Goal: Information Seeking & Learning: Learn about a topic

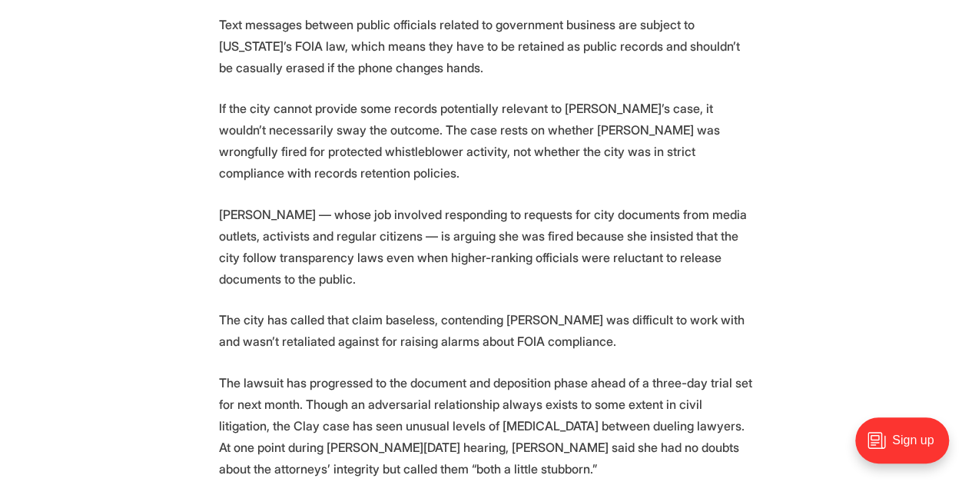
scroll to position [1517, 0]
click at [879, 232] on section "A Richmond judge will take a look at two government-issued cell phones to help …" at bounding box center [486, 328] width 972 height 2464
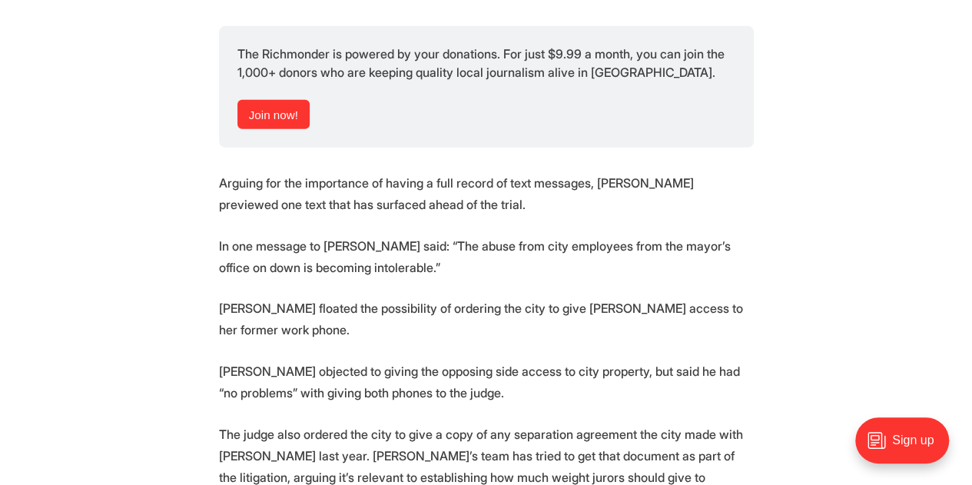
scroll to position [2282, 0]
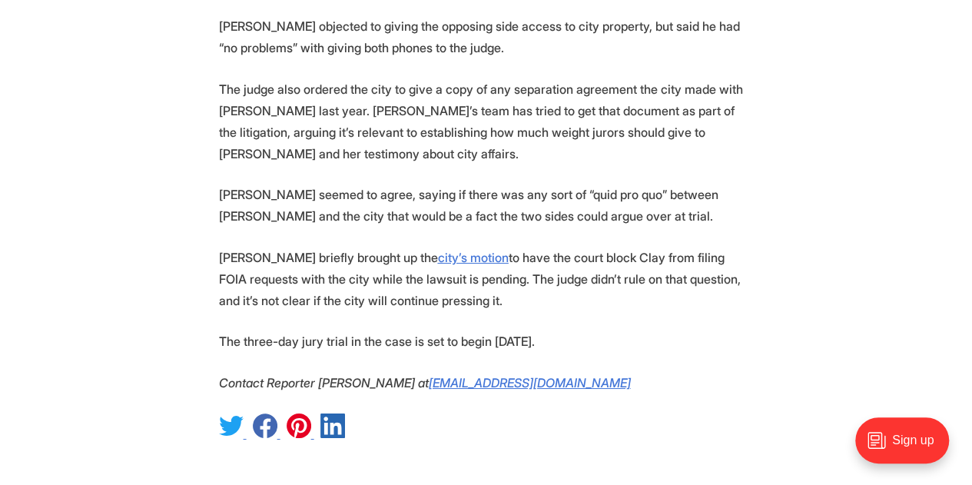
scroll to position [2632, 0]
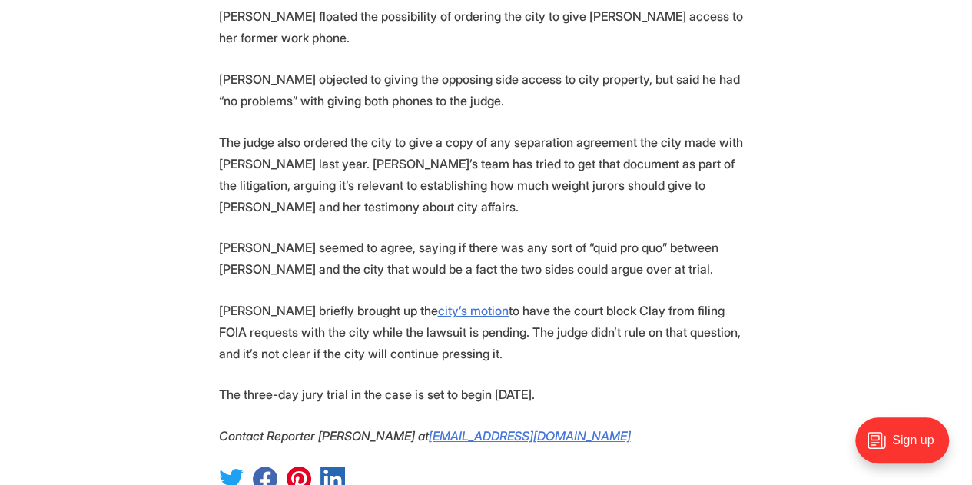
scroll to position [2698, 0]
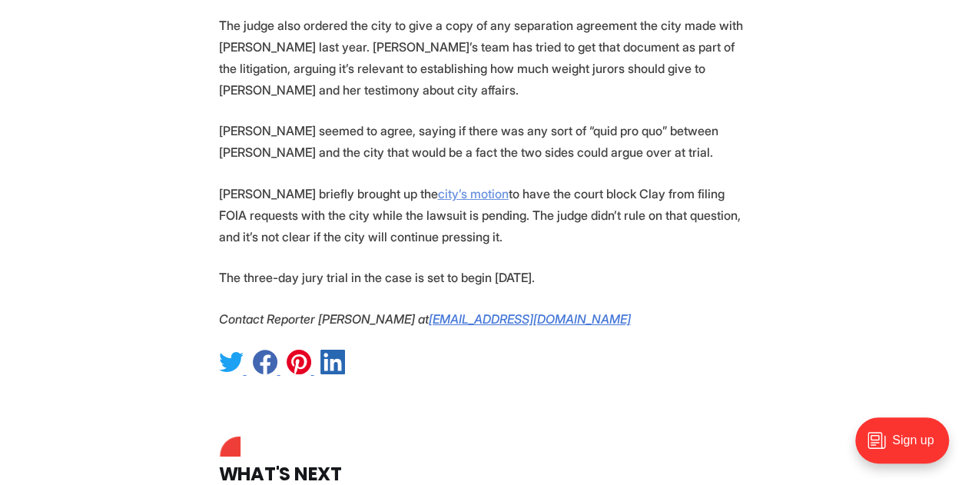
click at [461, 186] on u "city’s motion" at bounding box center [473, 193] width 71 height 15
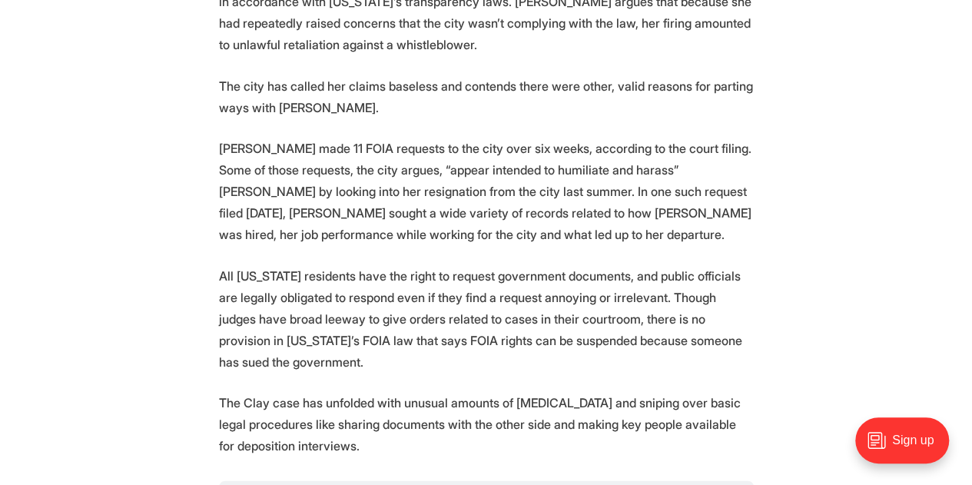
scroll to position [1776, 0]
click at [294, 307] on p "All [US_STATE] residents have the right to request government documents, and pu…" at bounding box center [486, 318] width 535 height 108
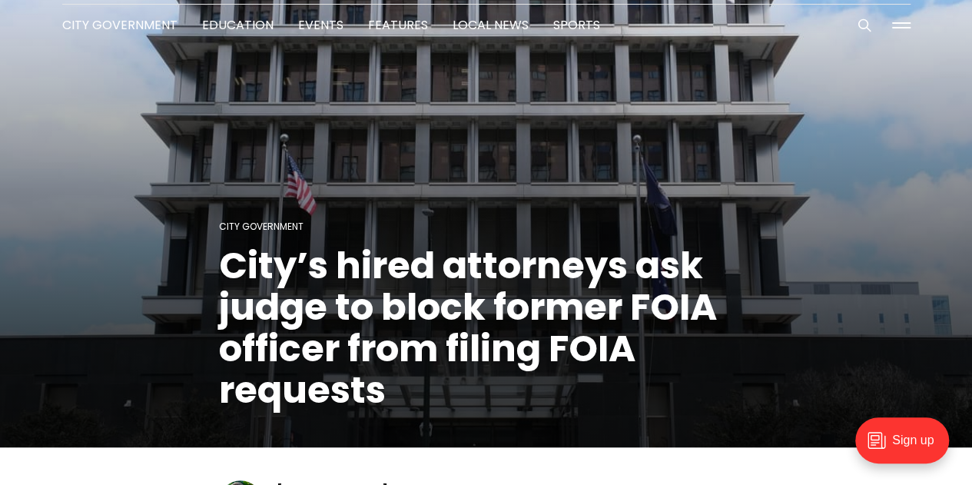
scroll to position [0, 0]
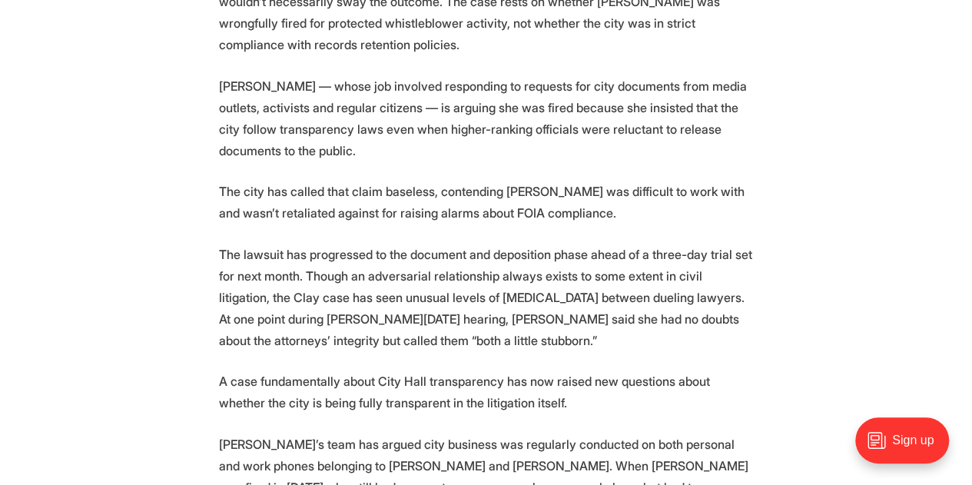
scroll to position [1628, 0]
